Goal: Task Accomplishment & Management: Manage account settings

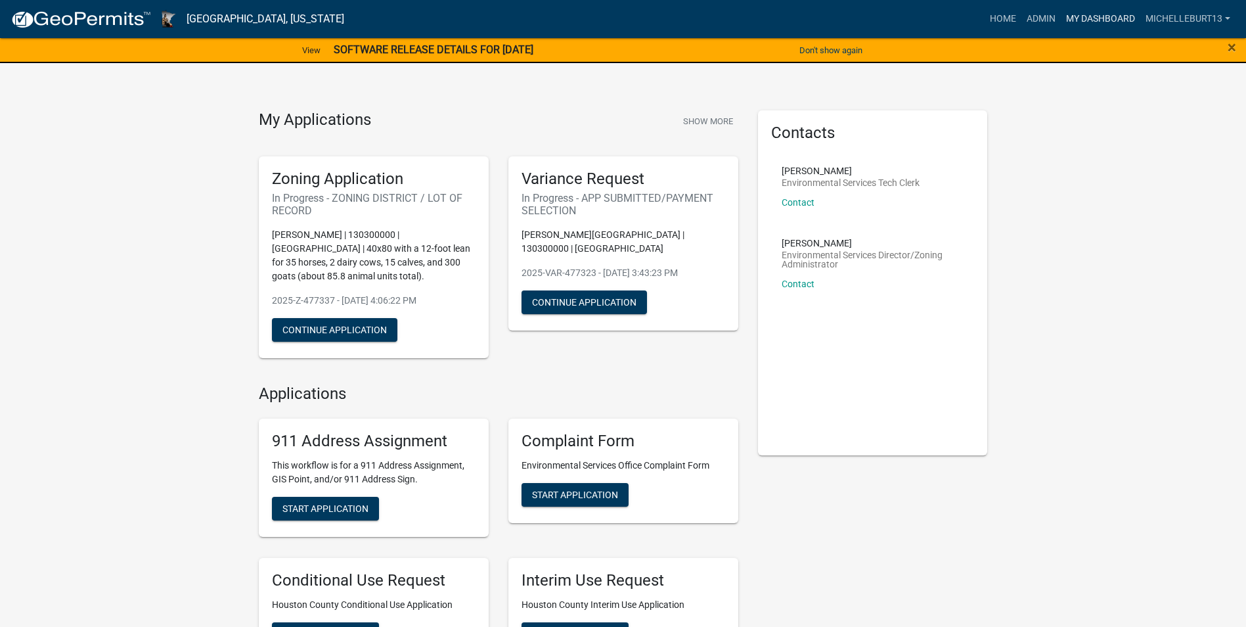
click at [1091, 18] on link "My Dashboard" at bounding box center [1100, 19] width 79 height 25
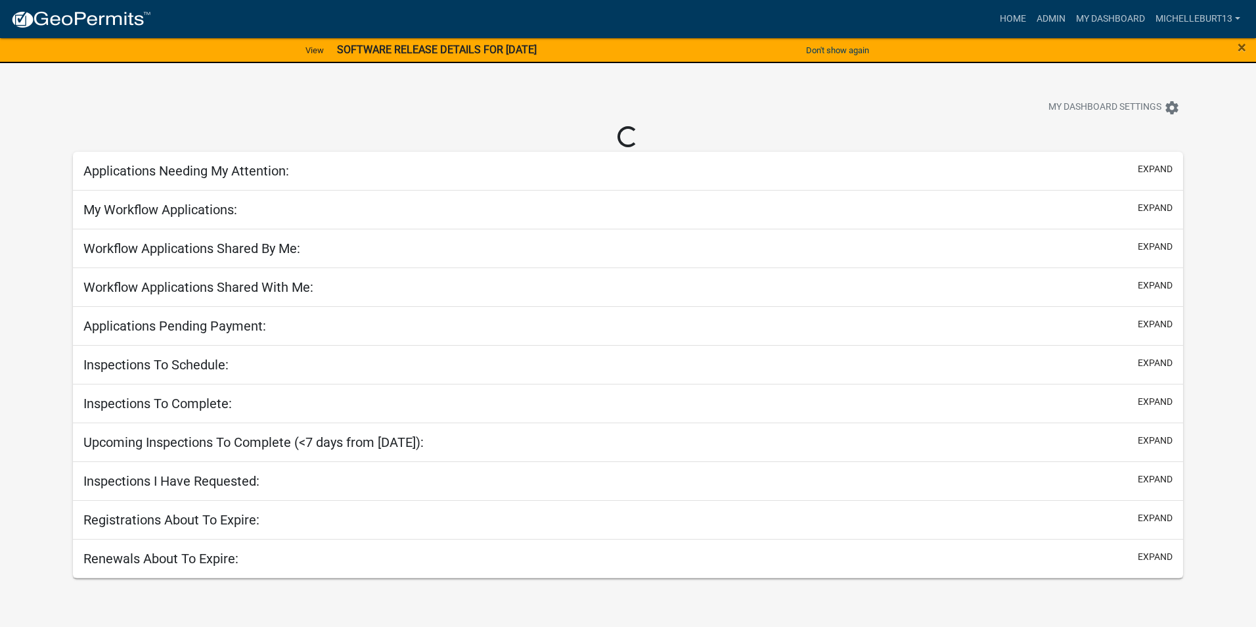
select select "3: 100"
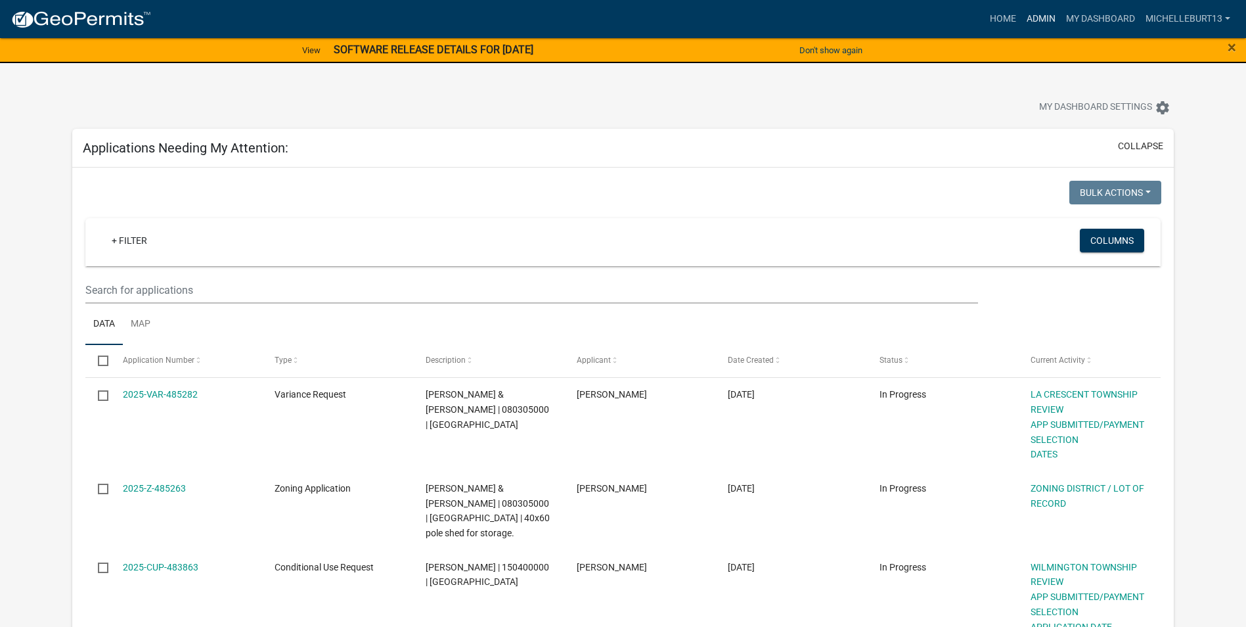
click at [1041, 18] on link "Admin" at bounding box center [1040, 19] width 39 height 25
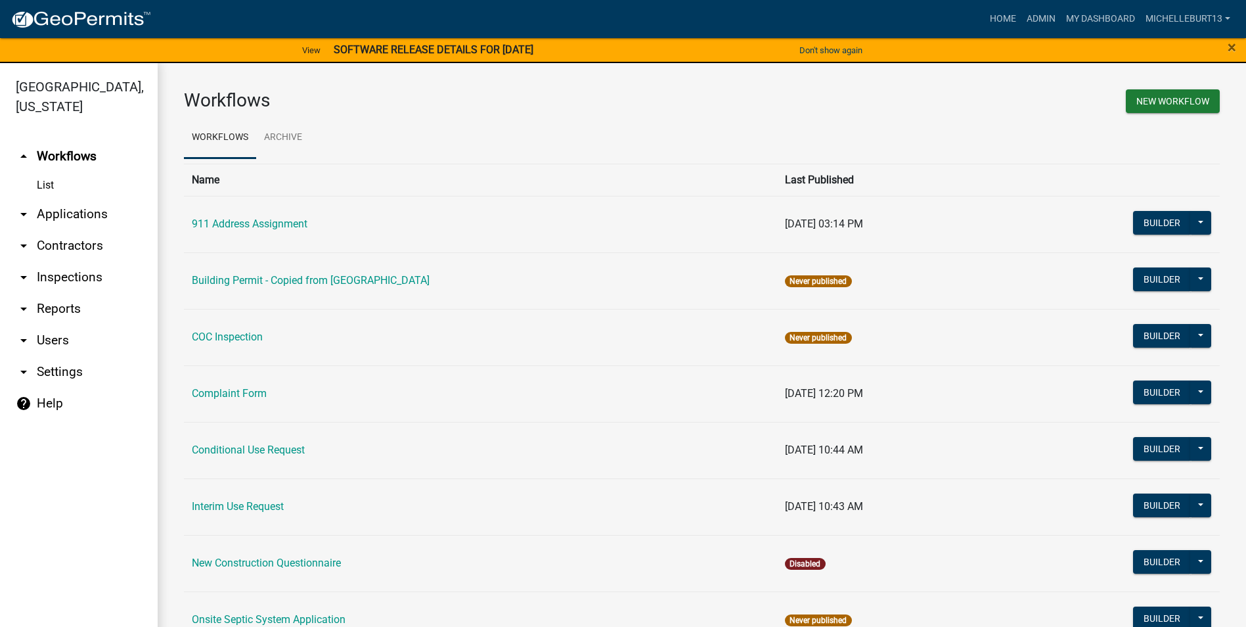
click at [58, 210] on link "arrow_drop_down Applications" at bounding box center [79, 214] width 158 height 32
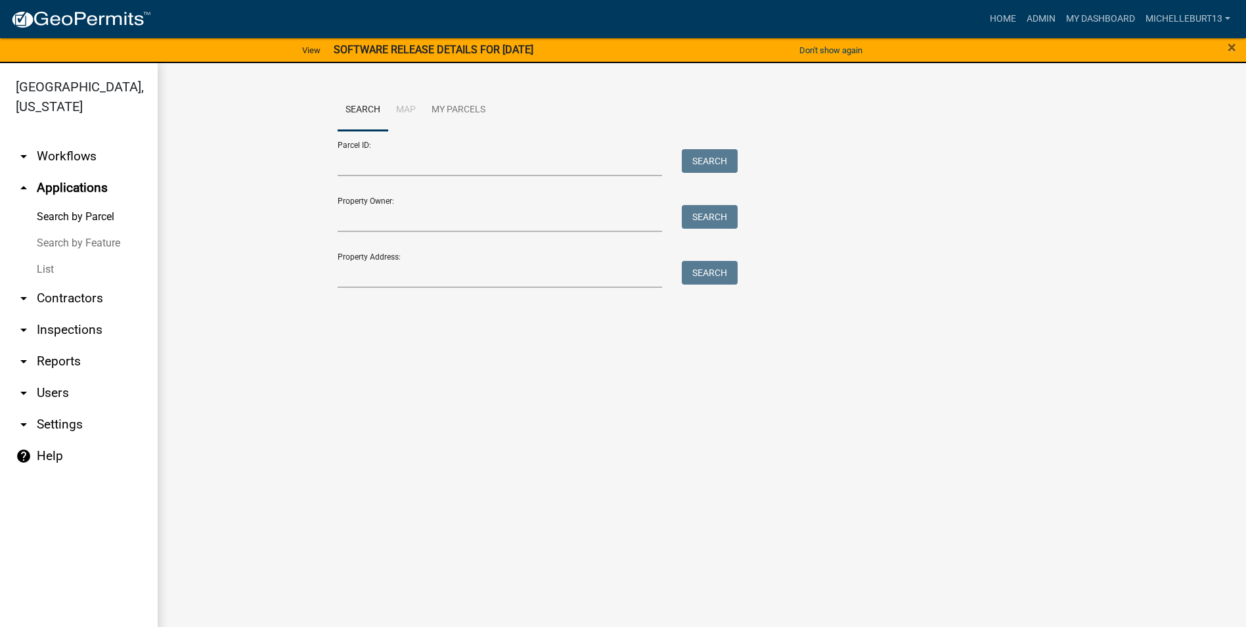
click at [45, 274] on link "List" at bounding box center [79, 269] width 158 height 26
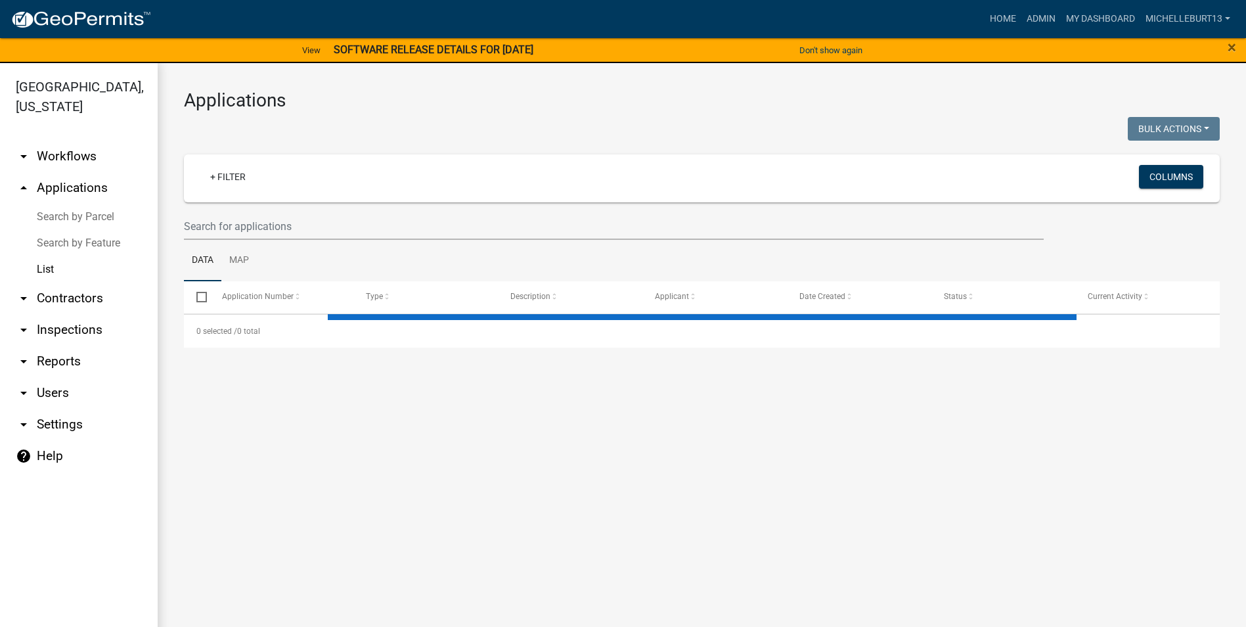
select select "3: 100"
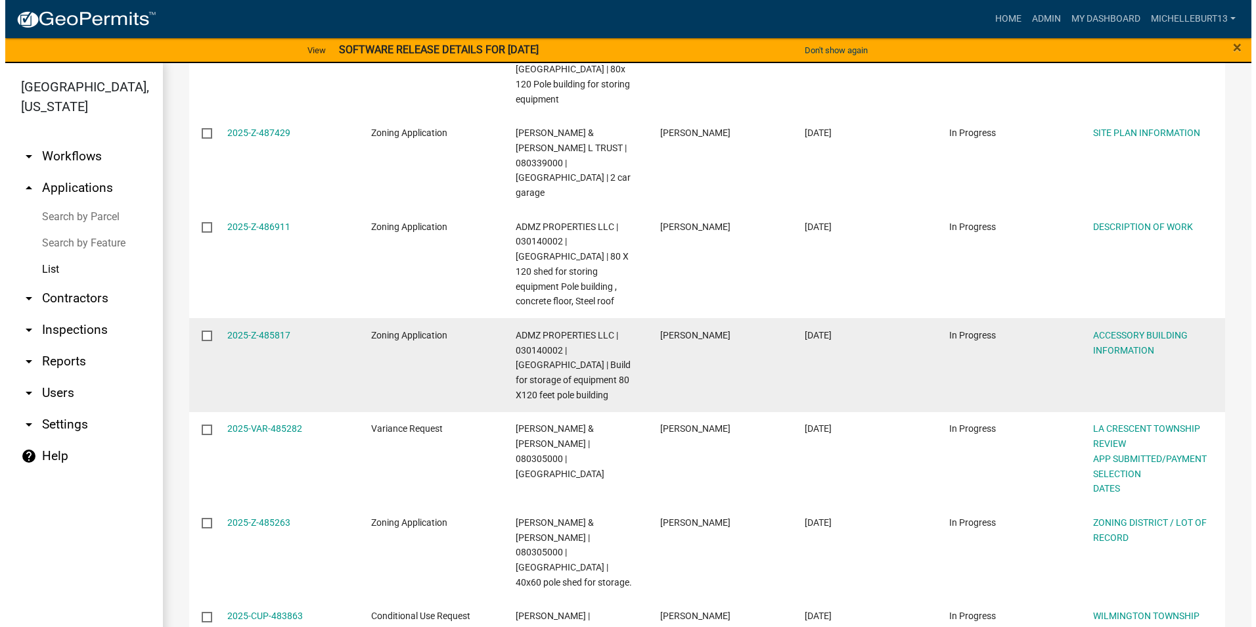
scroll to position [328, 0]
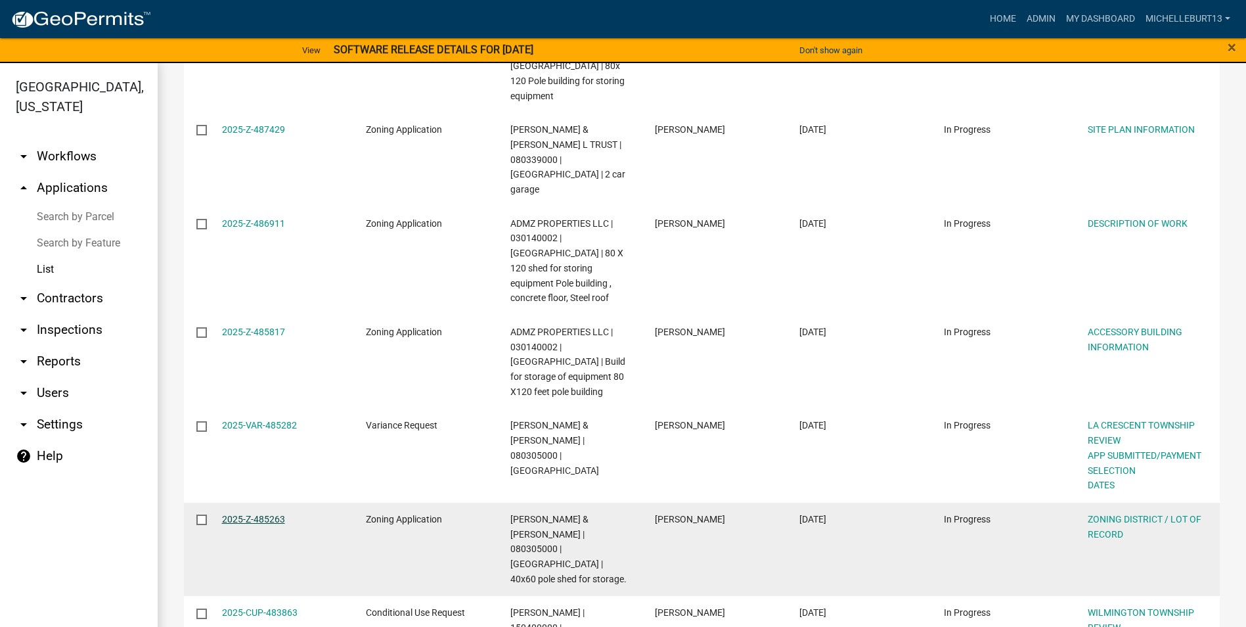
click at [231, 514] on link "2025-Z-485263" at bounding box center [253, 519] width 63 height 11
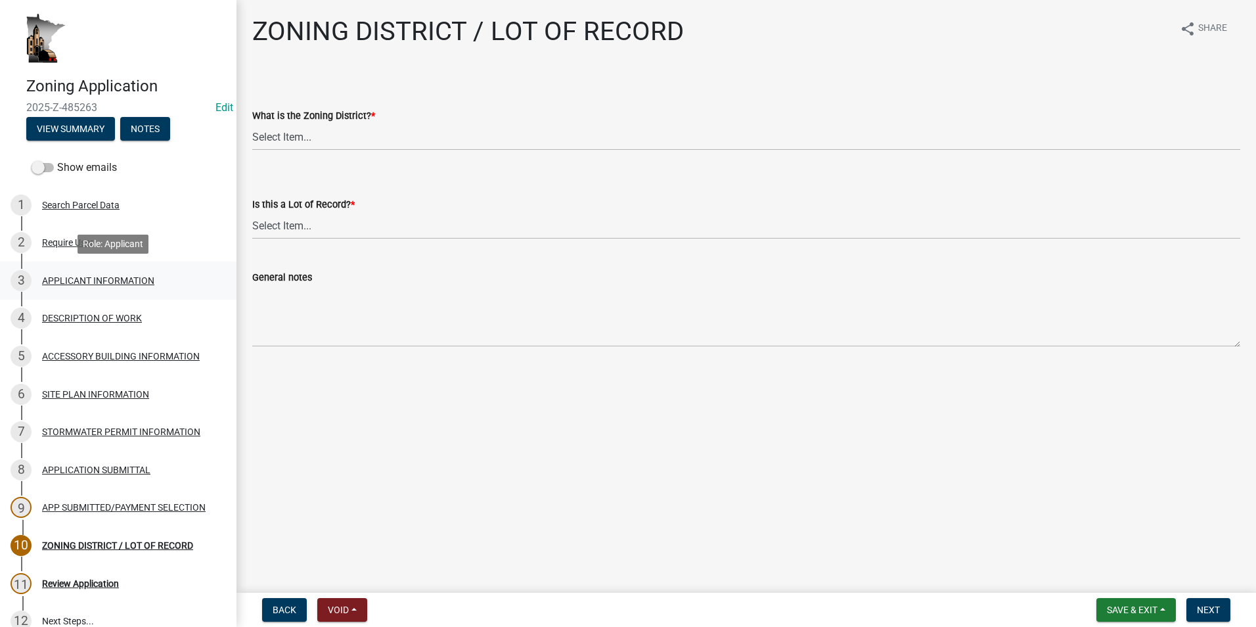
click at [65, 282] on div "APPLICANT INFORMATION" at bounding box center [98, 280] width 112 height 9
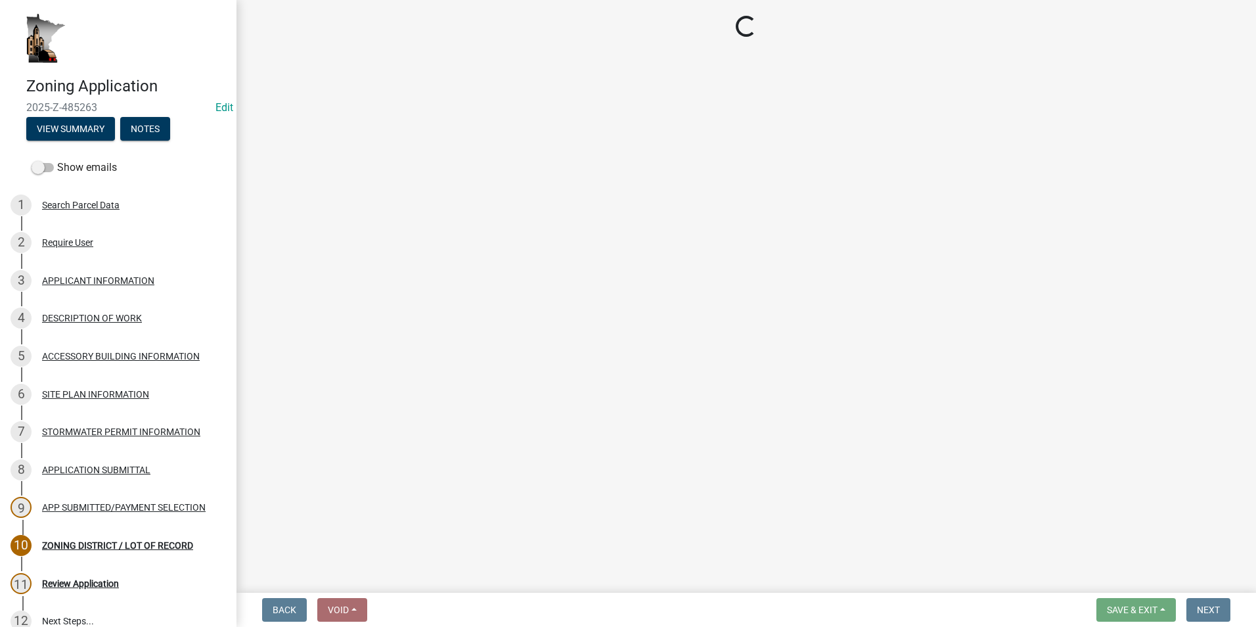
select select "884de254-84a4-4256-8abe-0e7e5fcf6e66"
select select "81c7fadf-c10b-486a-ba53-d59fb5d0dbc6"
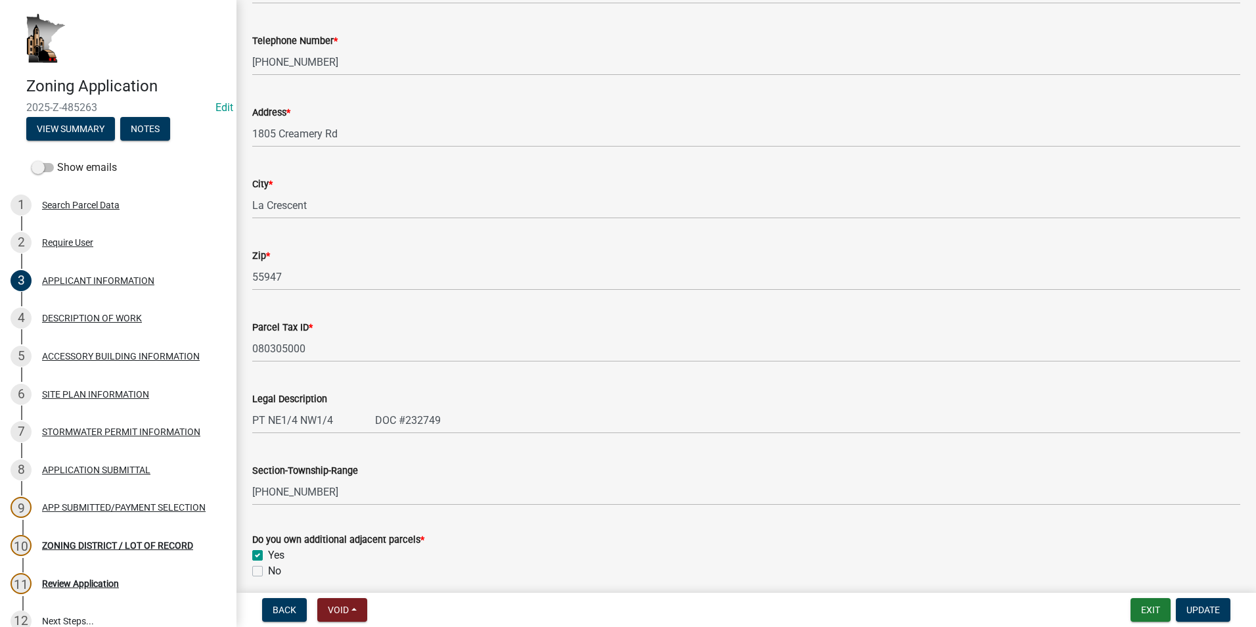
scroll to position [263, 0]
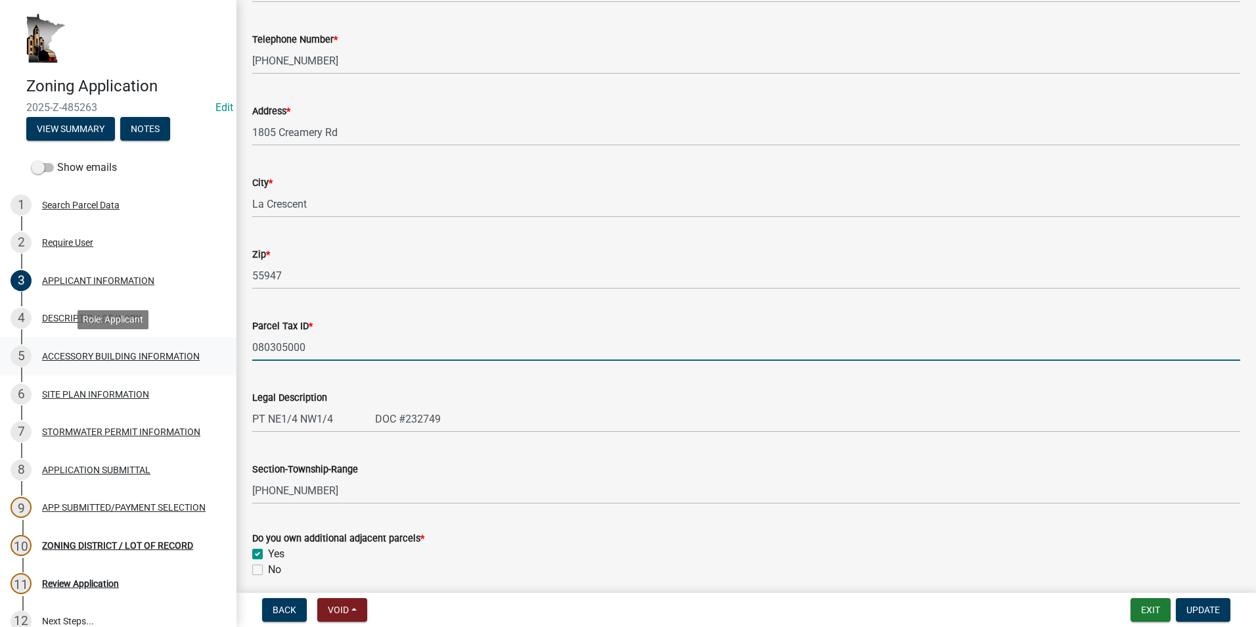
drag, startPoint x: 309, startPoint y: 347, endPoint x: 223, endPoint y: 345, distance: 86.7
click at [223, 345] on div "Zoning Application 2025-Z-485263 Edit View Summary Notes Show emails 1 Search P…" at bounding box center [628, 313] width 1256 height 627
